Goal: Check status: Check status

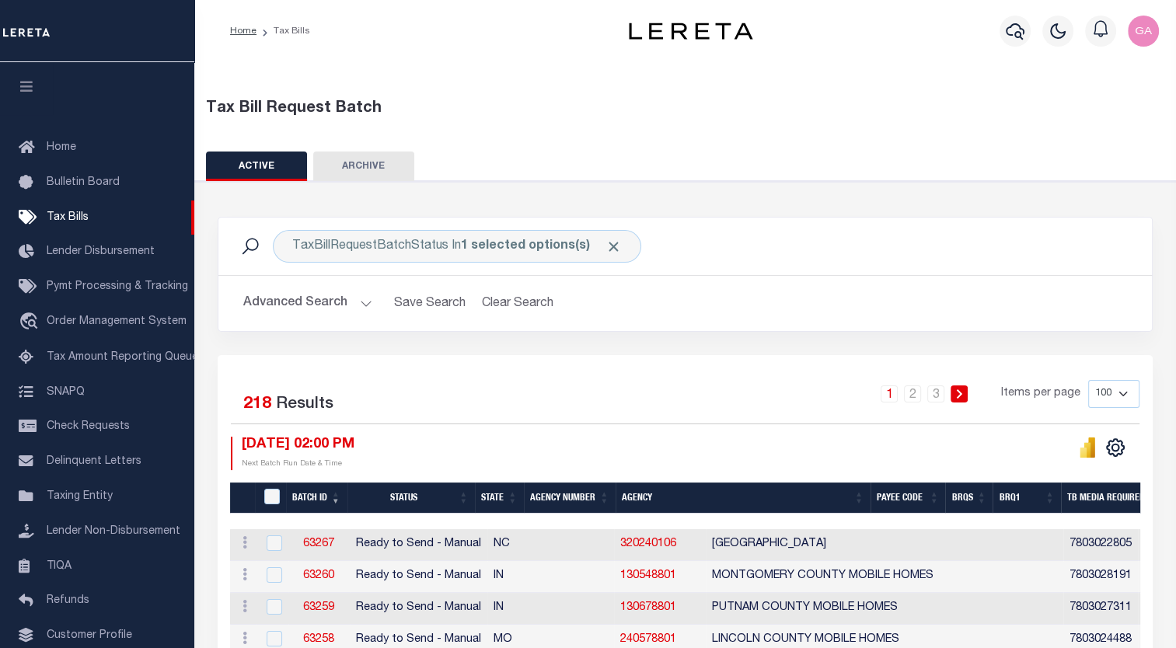
click at [545, 132] on div "Tax Bill Request Batch" at bounding box center [685, 115] width 982 height 36
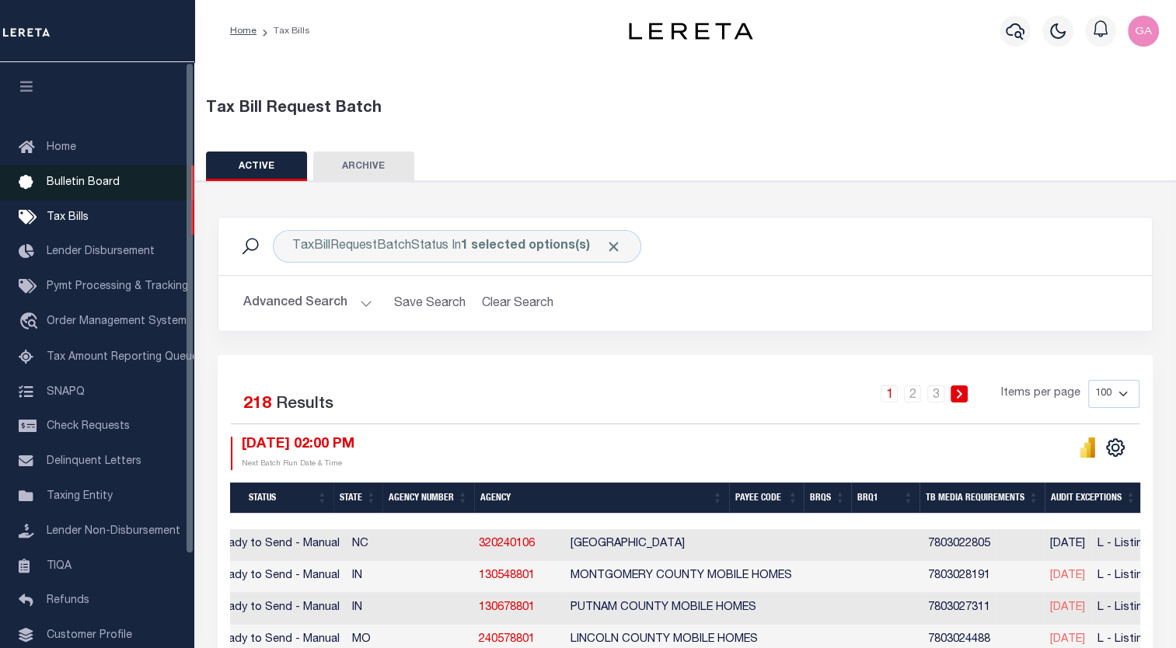
click at [85, 184] on span "Bulletin Board" at bounding box center [83, 182] width 73 height 11
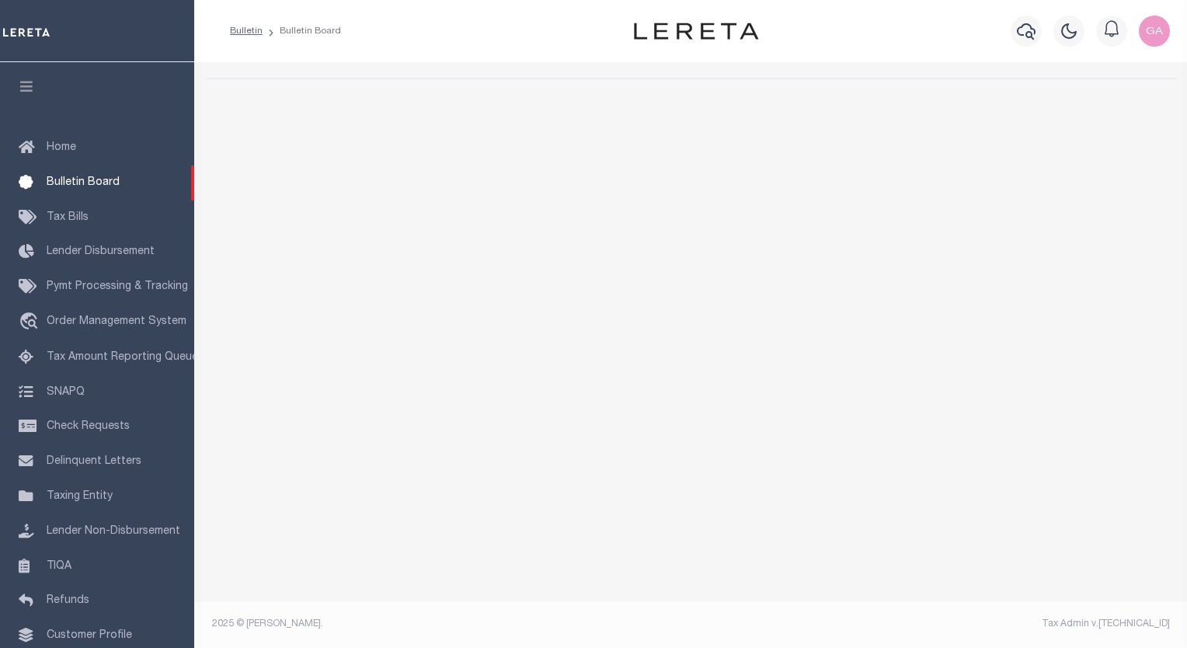
select select "50"
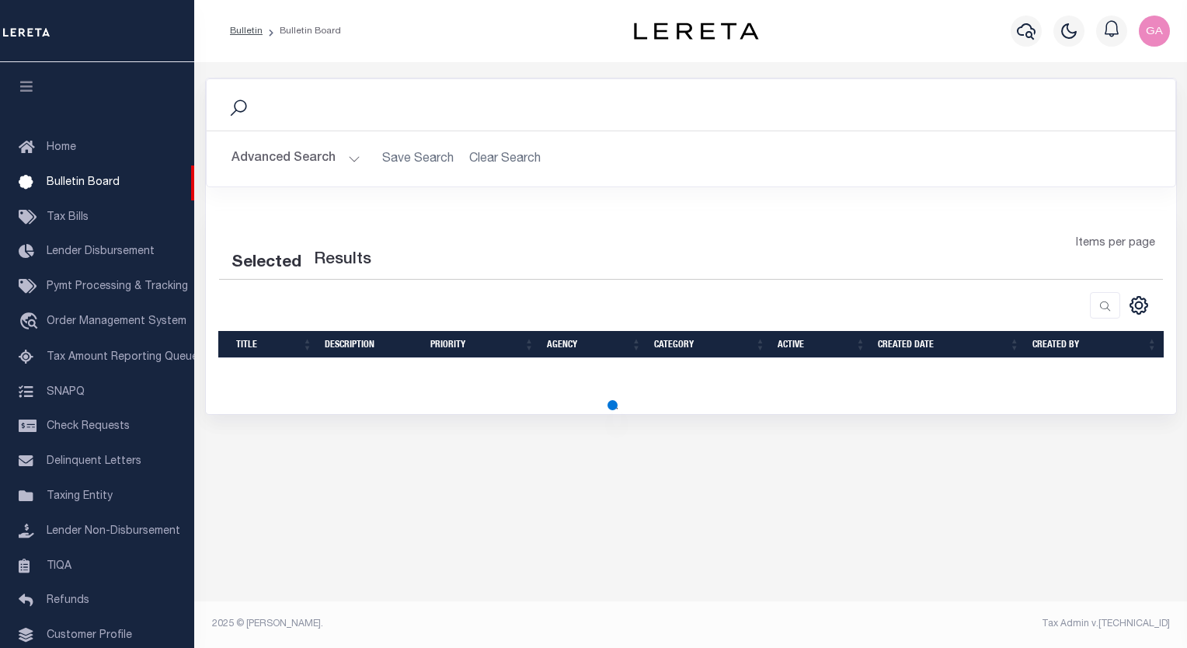
select select "50"
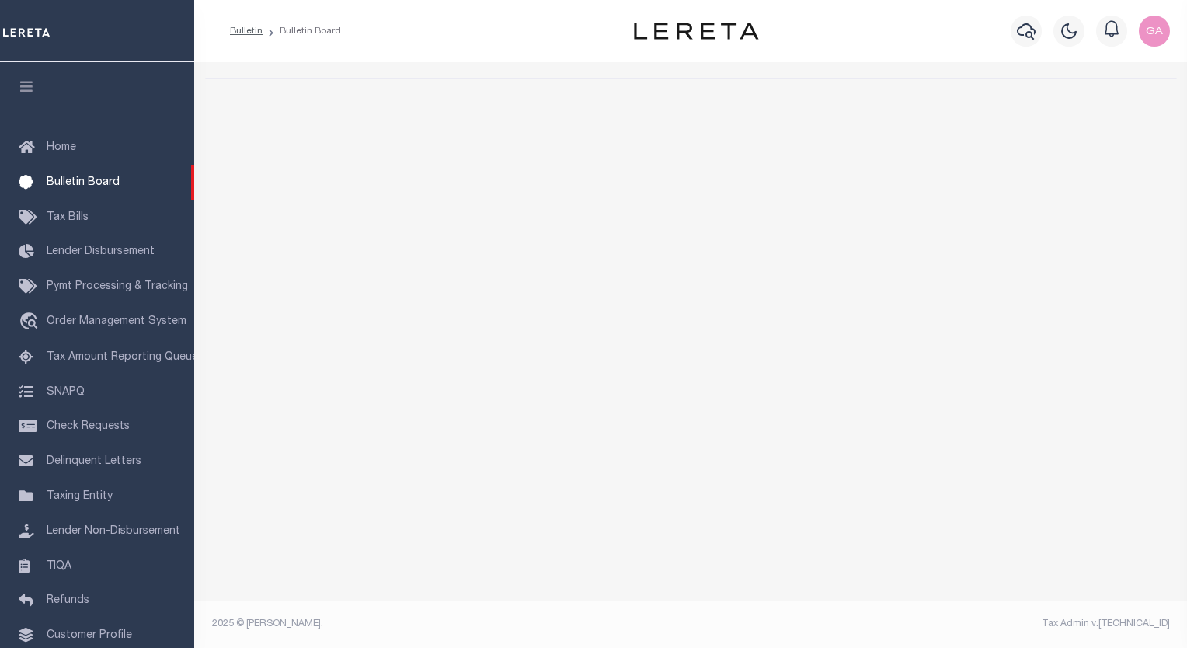
select select "50"
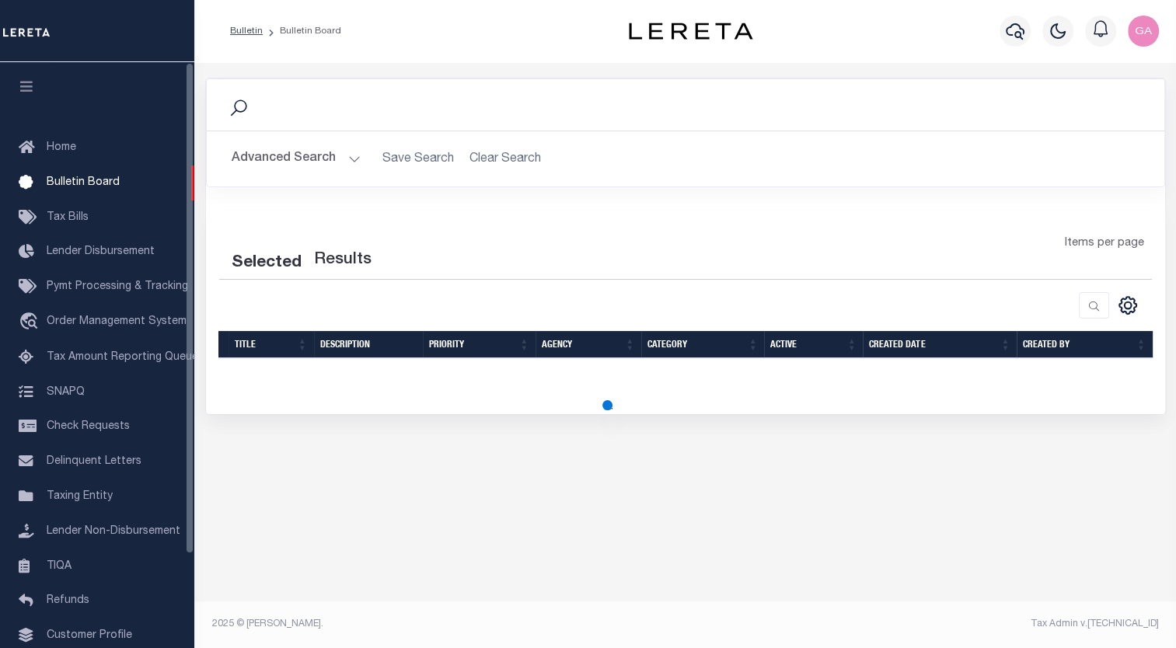
select select "50"
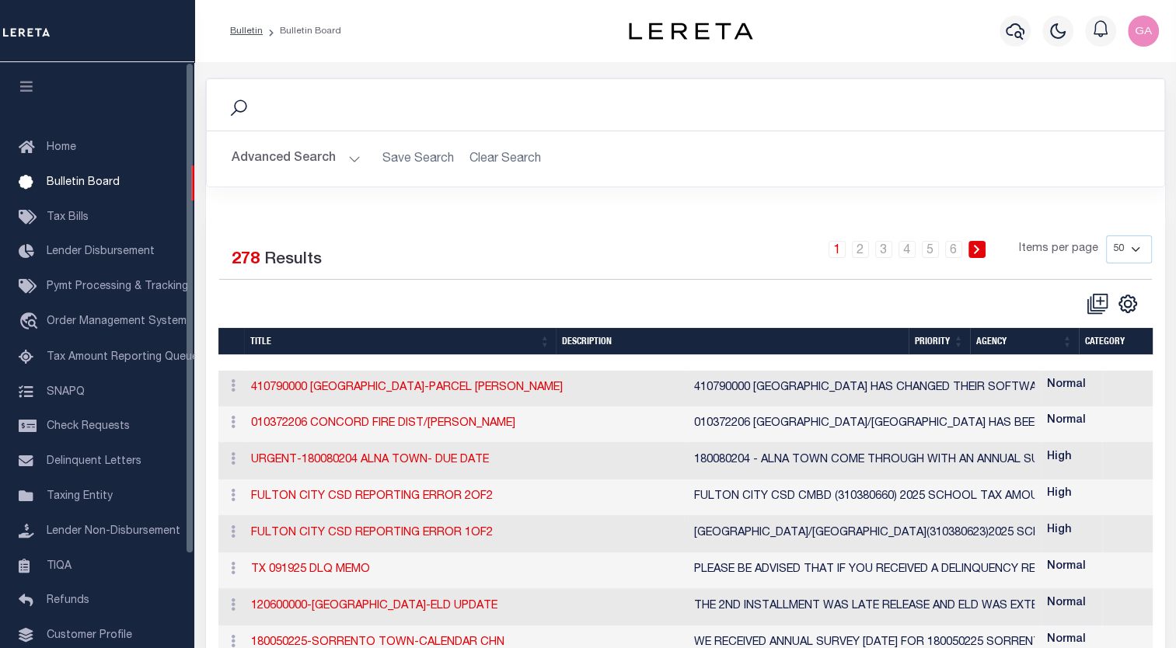
click at [77, 215] on span "Tax Bills" at bounding box center [68, 217] width 42 height 11
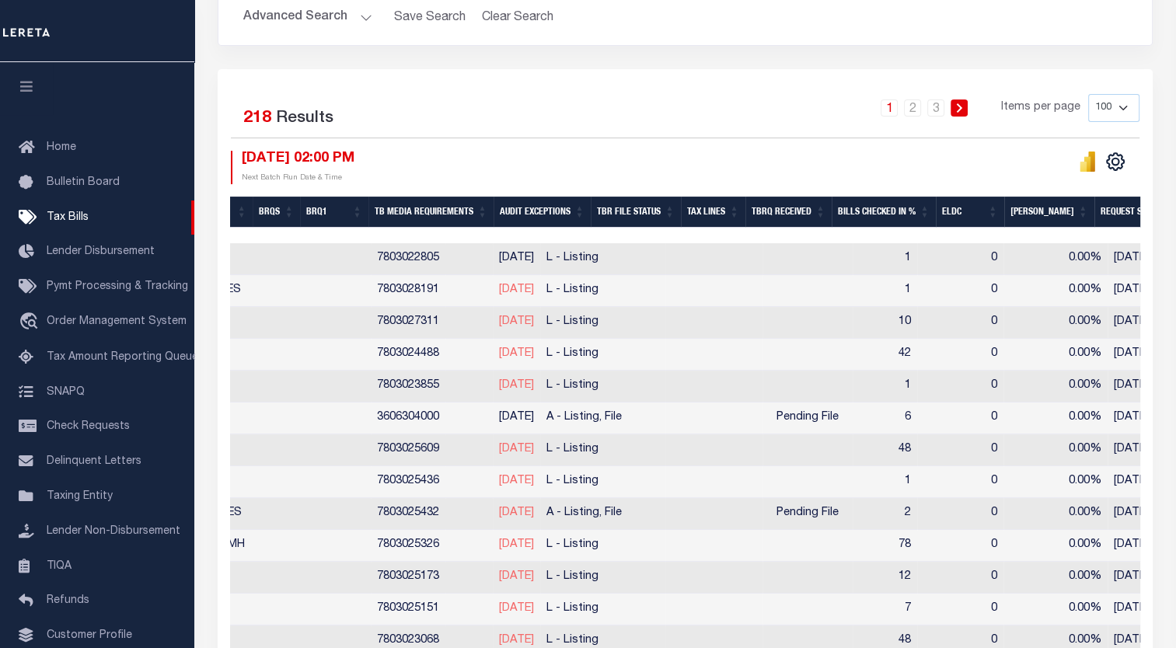
scroll to position [0, 588]
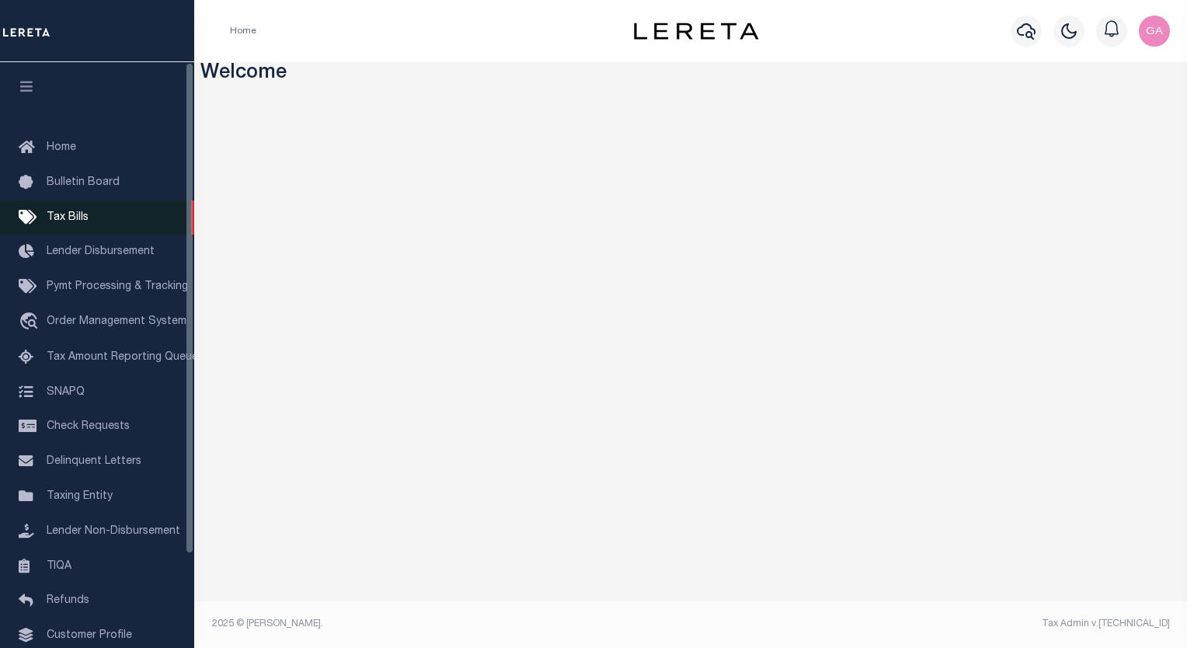
click at [68, 219] on span "Tax Bills" at bounding box center [68, 217] width 42 height 11
click at [61, 219] on span "Tax Bills" at bounding box center [68, 217] width 42 height 11
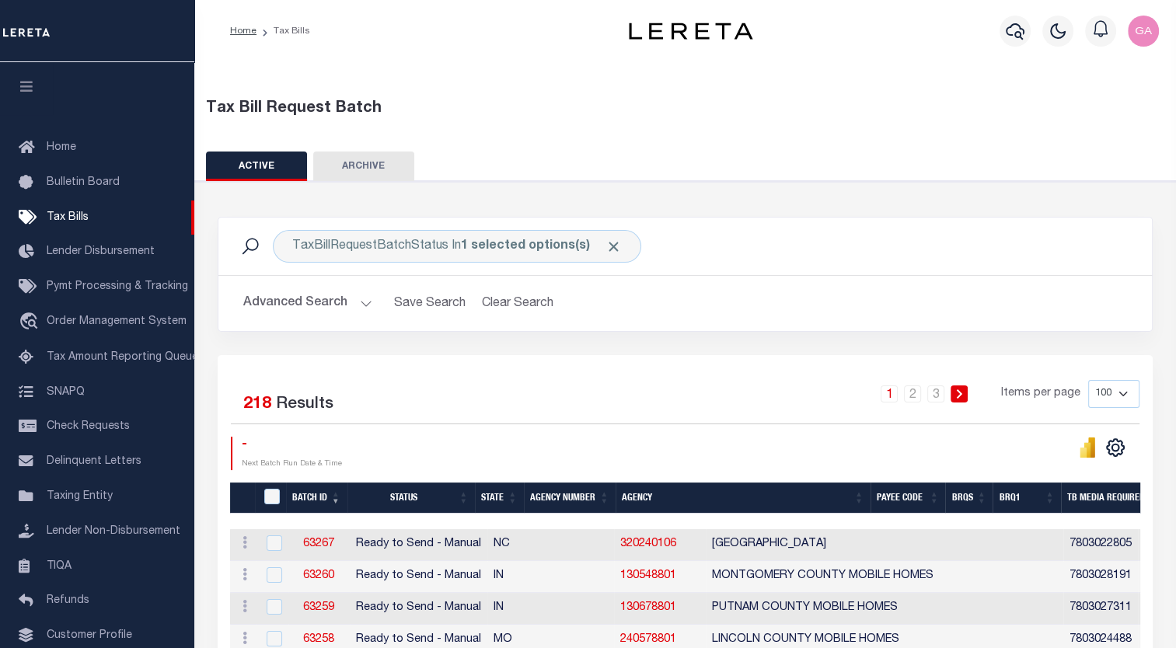
click at [364, 304] on button "Advanced Search" at bounding box center [307, 303] width 129 height 30
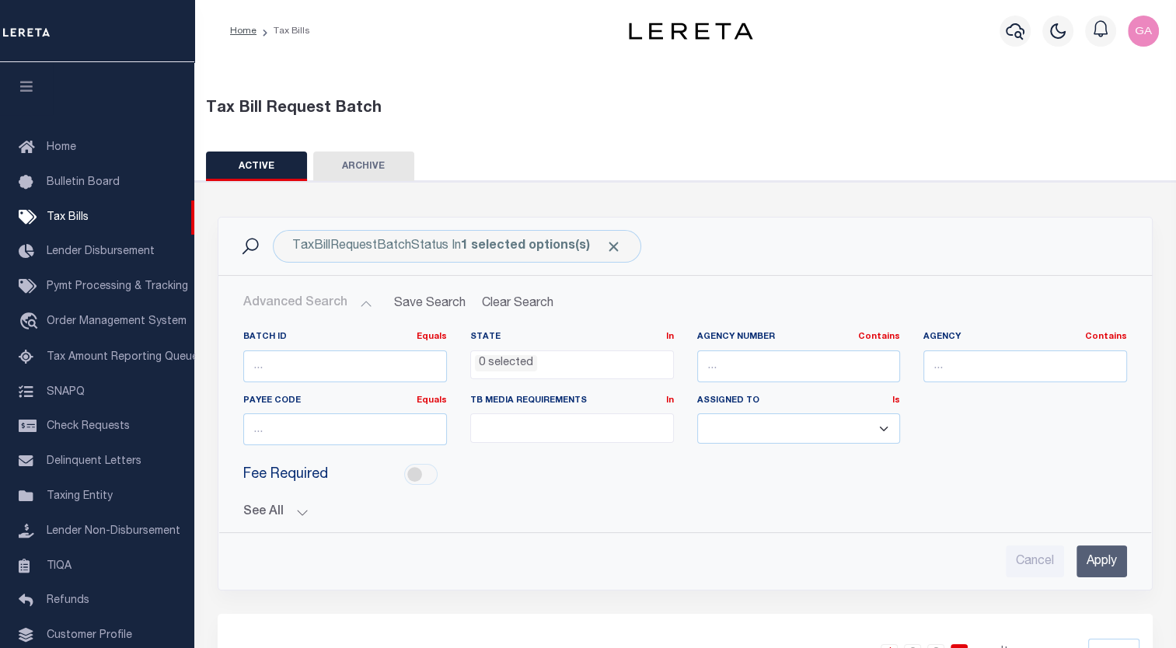
click at [301, 510] on button "See All" at bounding box center [684, 512] width 883 height 15
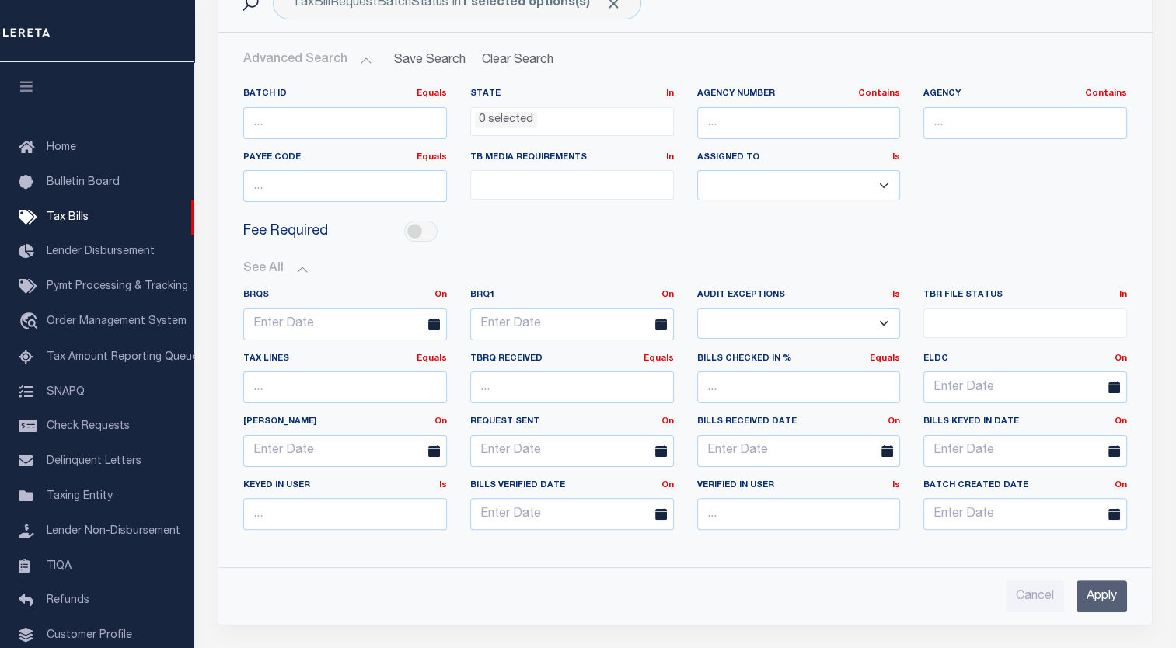
scroll to position [248, 0]
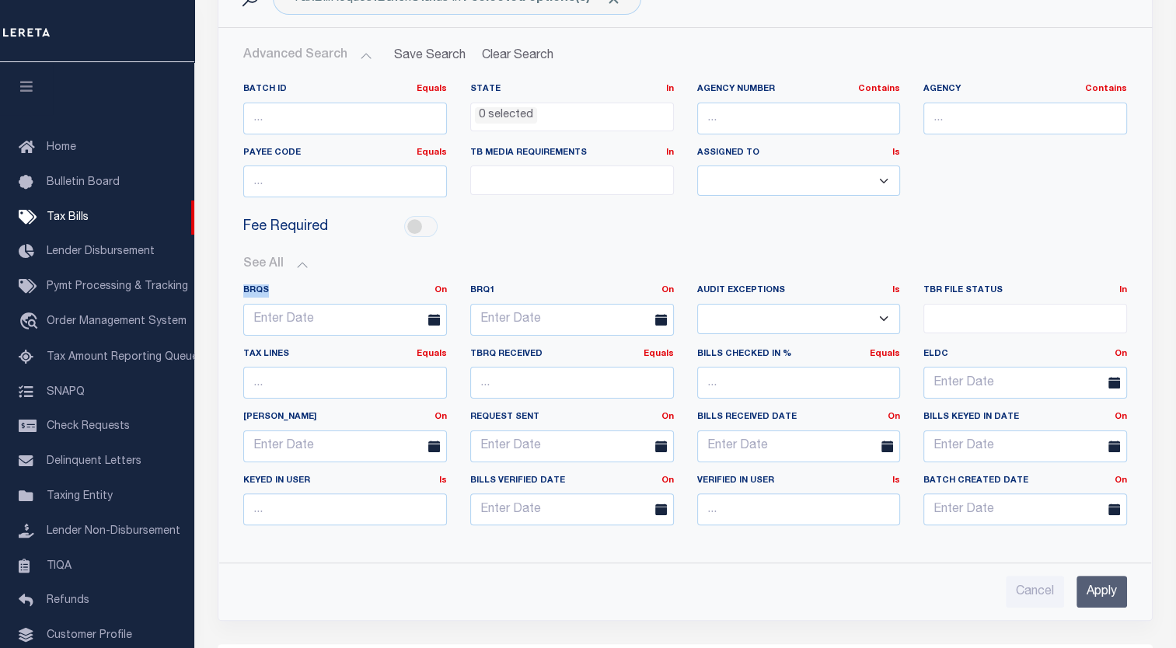
drag, startPoint x: 274, startPoint y: 290, endPoint x: 234, endPoint y: 291, distance: 40.4
click at [234, 291] on label "BRQS On On After Before Between" at bounding box center [345, 290] width 227 height 13
copy label "BRQS"
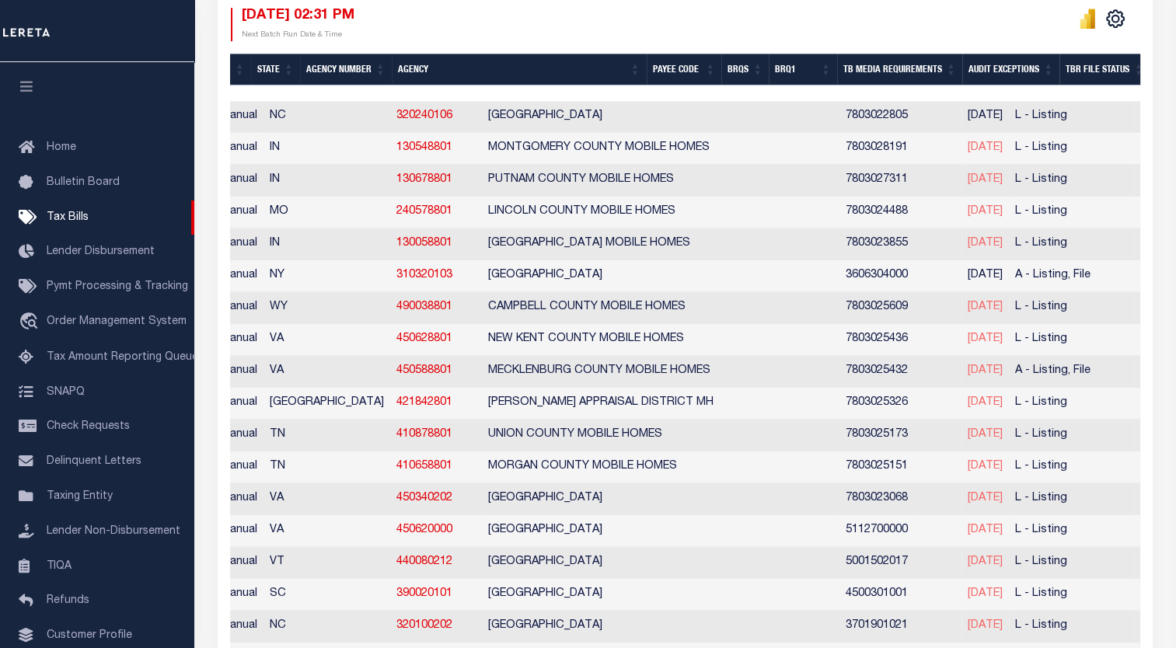
scroll to position [0, 0]
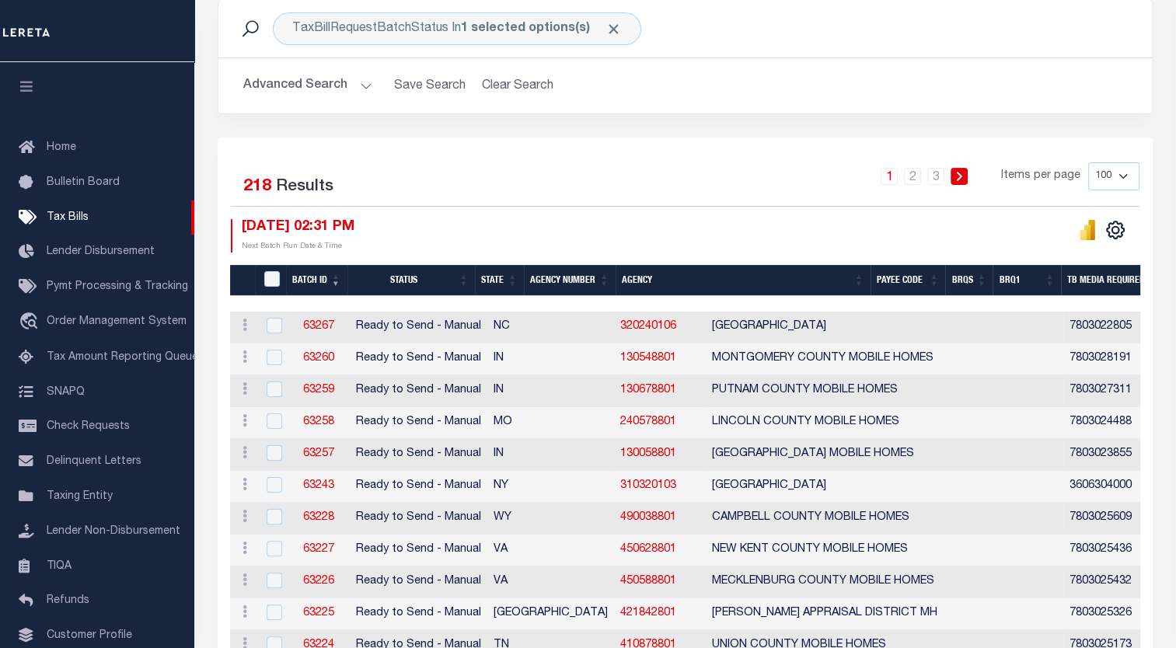
scroll to position [225, 0]
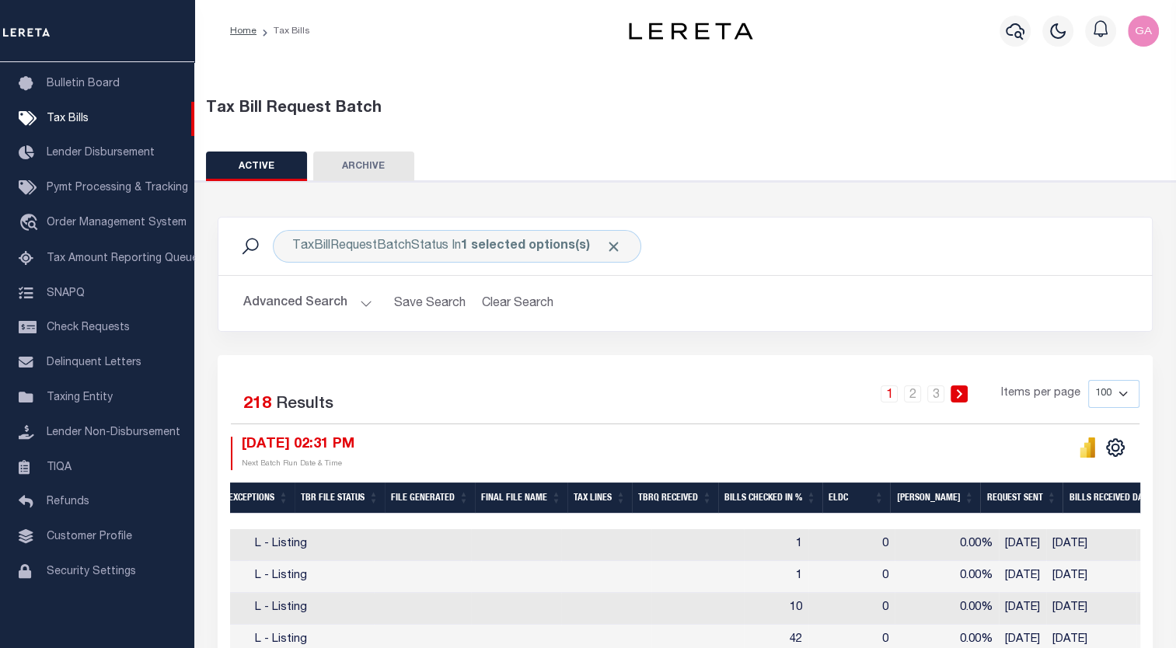
scroll to position [0, 945]
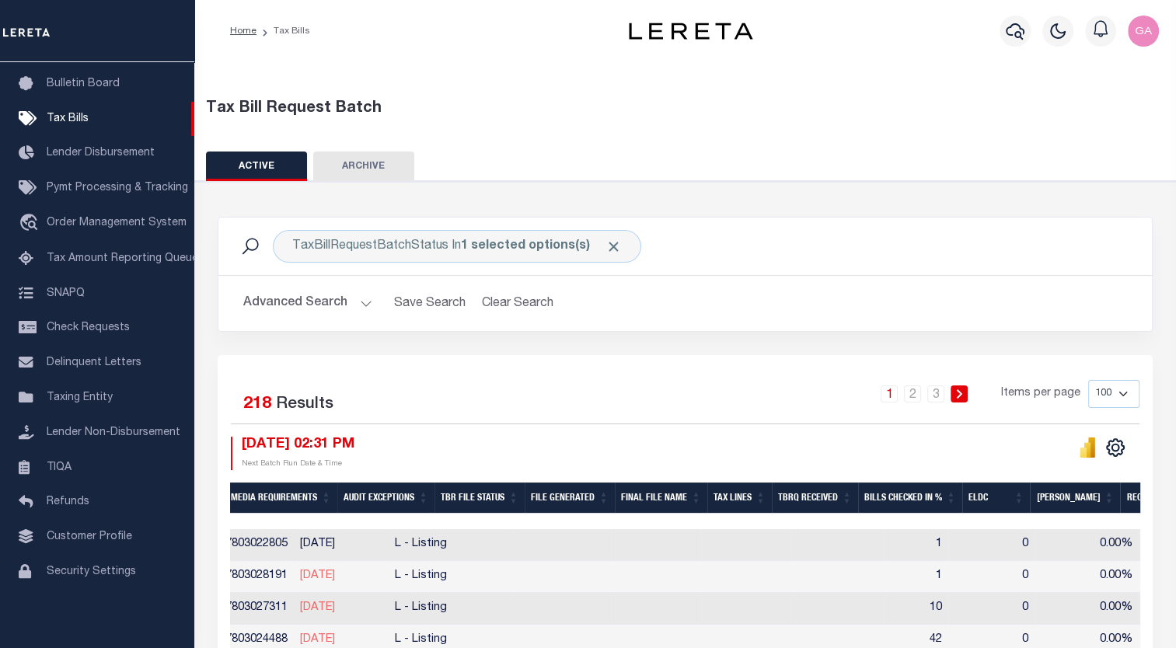
click at [602, 496] on th "File Generated" at bounding box center [569, 498] width 90 height 32
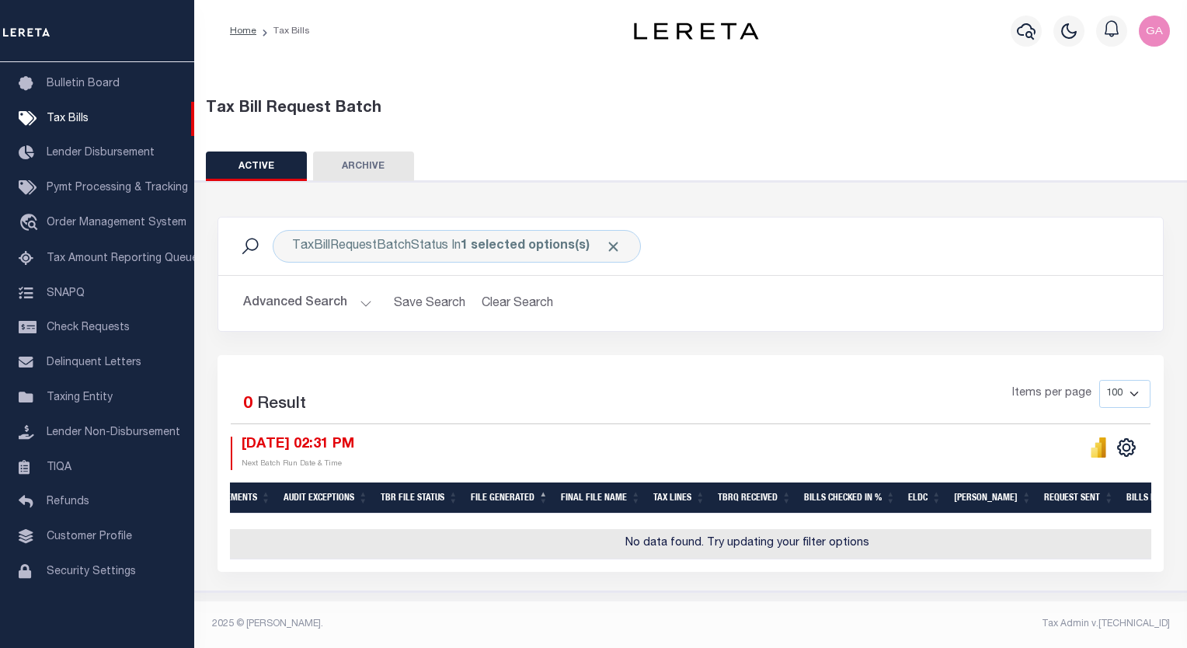
click at [555, 496] on th "File Generated" at bounding box center [510, 498] width 90 height 32
click at [647, 493] on th "Final File Name" at bounding box center [601, 498] width 92 height 32
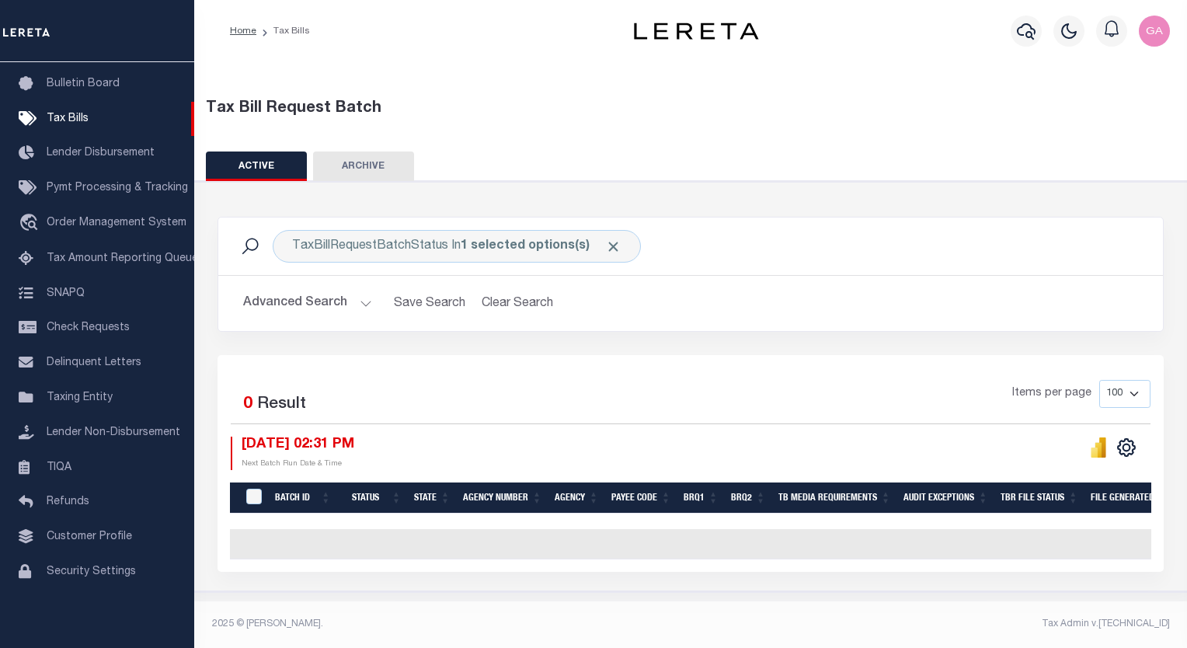
click at [605, 503] on th "Agency" at bounding box center [577, 498] width 57 height 32
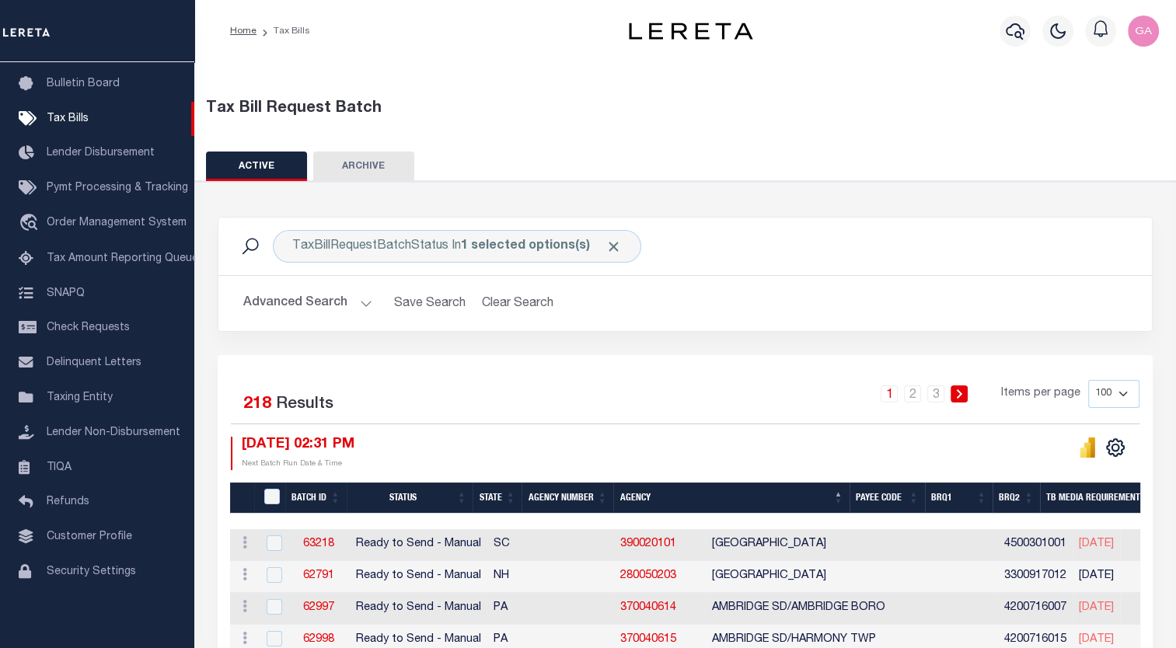
click at [361, 305] on button "Advanced Search" at bounding box center [307, 303] width 129 height 30
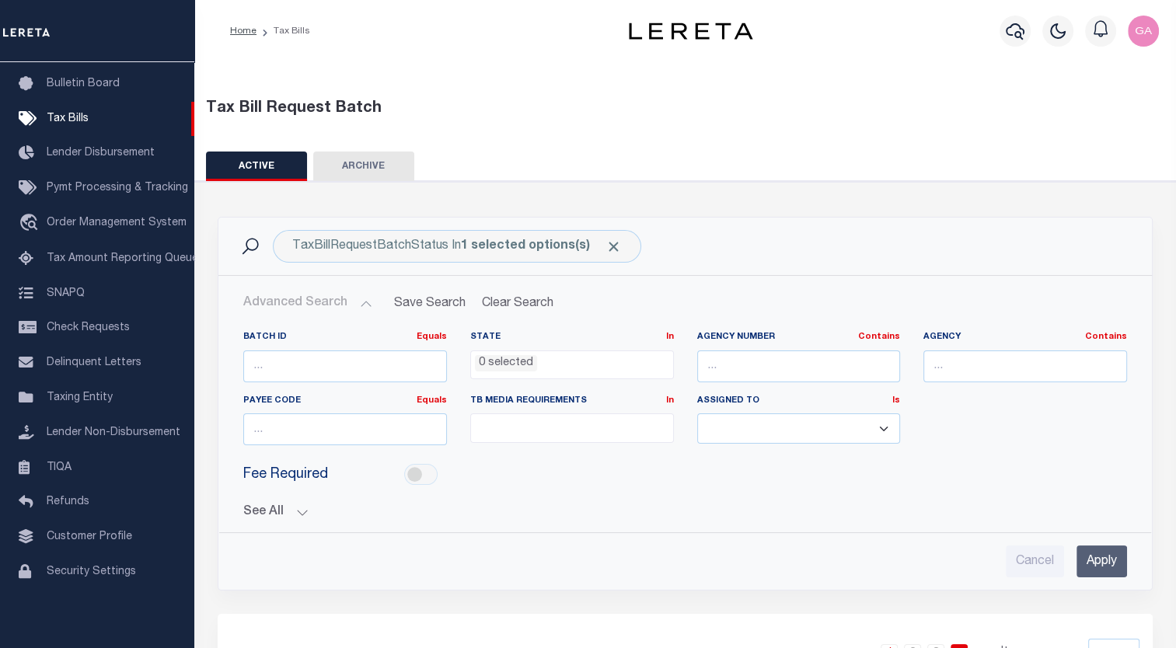
click at [294, 505] on button "See All" at bounding box center [684, 512] width 883 height 15
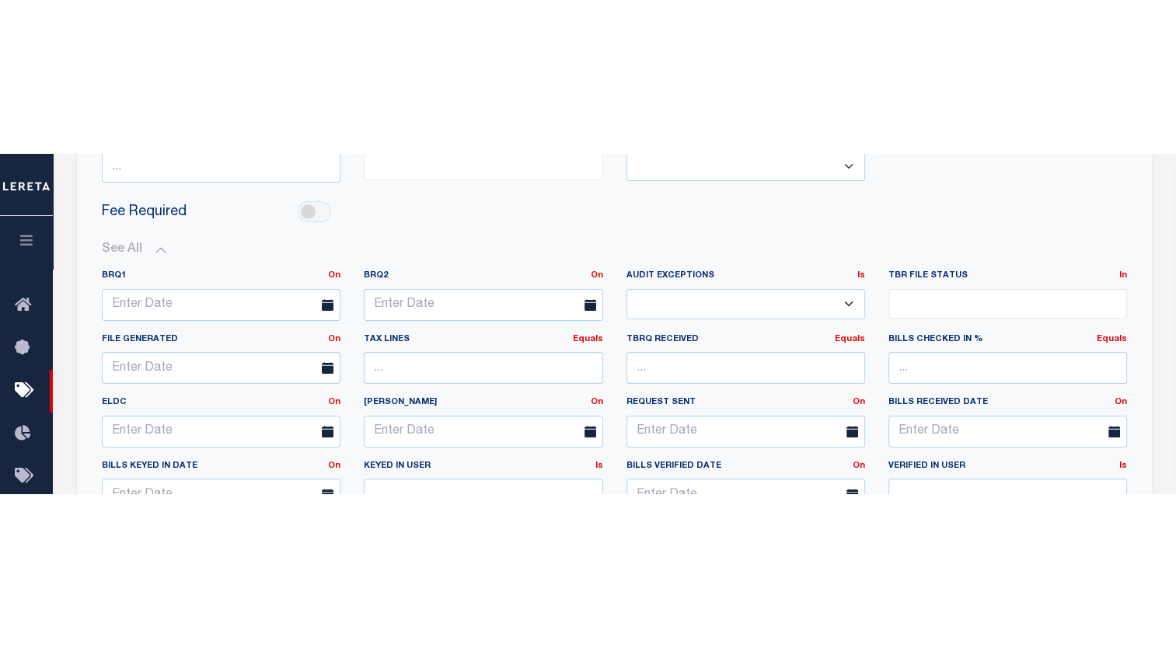
scroll to position [0, 0]
